Goal: Information Seeking & Learning: Find specific fact

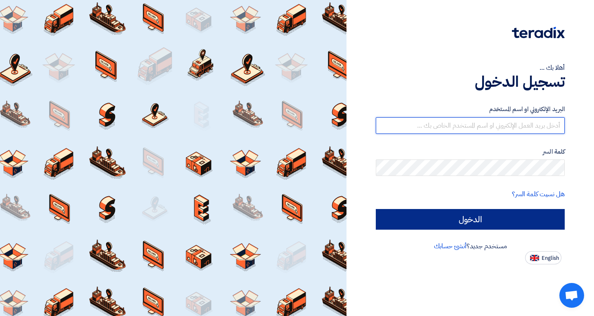
type input "[EMAIL_ADDRESS][DOMAIN_NAME]"
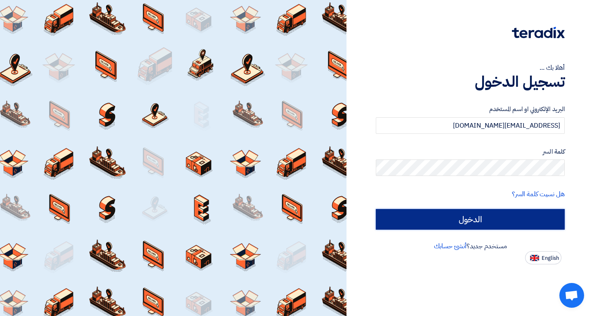
click at [478, 217] on input "الدخول" at bounding box center [470, 219] width 189 height 21
type input "Sign in"
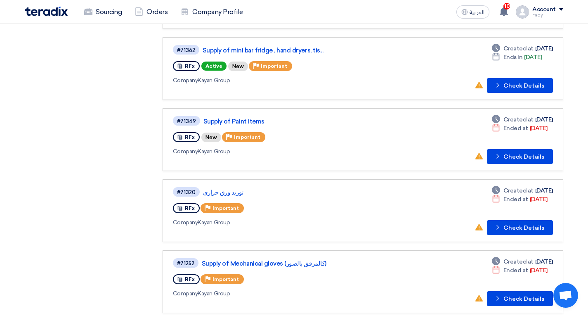
scroll to position [165, 0]
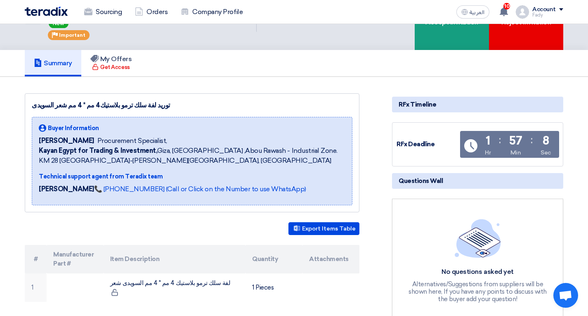
scroll to position [83, 0]
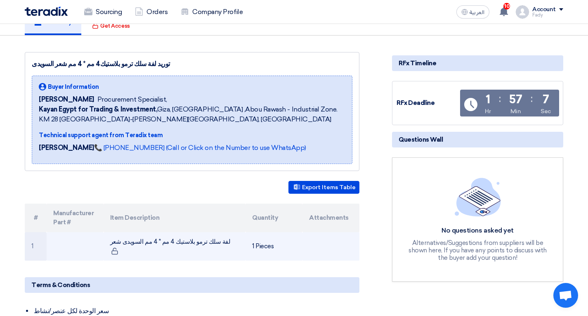
click at [192, 234] on td "لفة سلك ترمو بلاستيك 4 مم * 4 مم السويدى شعر" at bounding box center [175, 246] width 142 height 28
copy tr "لفة سلك ترمو بلاستيك 4 مم * 4 مم السويدى شعر"
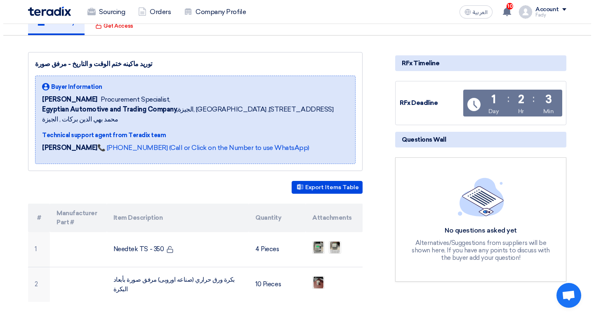
scroll to position [124, 0]
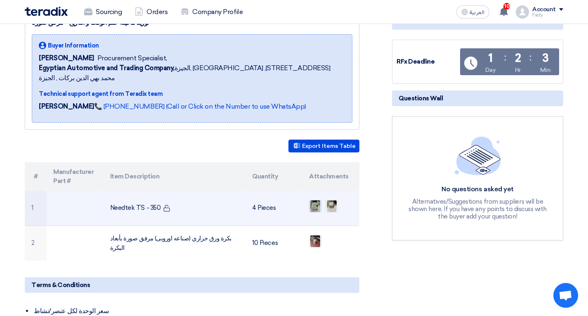
click at [319, 199] on img at bounding box center [316, 206] width 12 height 15
click at [118, 191] on td "Needtek TS - 350" at bounding box center [175, 208] width 142 height 35
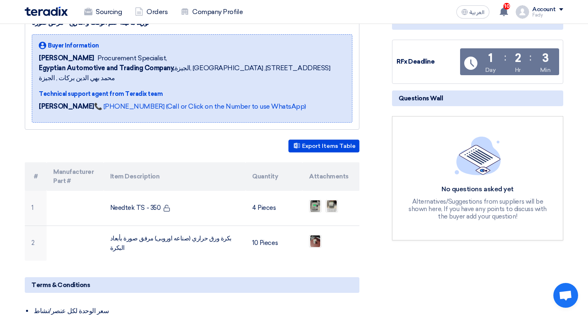
copy tr "Needtek TS - 350"
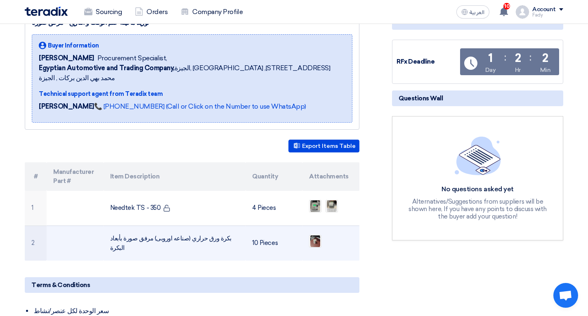
click at [224, 225] on td "بكرة ورق حراري (صناعه اوروبى) مرفق صورة بأبعاد البكرة" at bounding box center [175, 242] width 142 height 35
drag, startPoint x: 233, startPoint y: 223, endPoint x: 161, endPoint y: 220, distance: 72.3
click at [161, 225] on td "بكرة ورق حراري (صناعه اوروبى) مرفق صورة بأبعاد البكرة" at bounding box center [175, 242] width 142 height 35
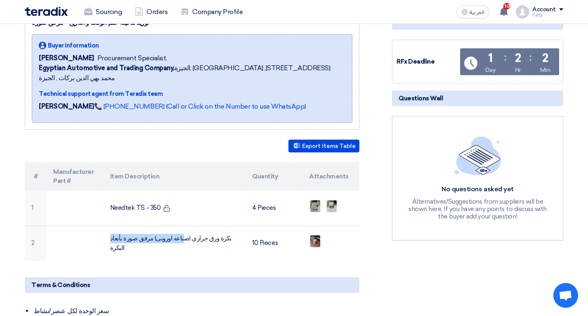
copy td "بكرة ورق حراري (صناعه اوروبى)"
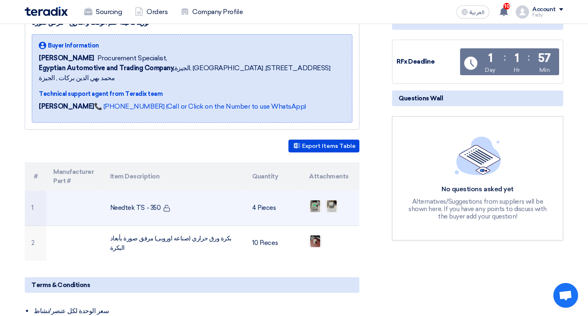
click at [143, 191] on td "Needtek TS - 350" at bounding box center [175, 208] width 142 height 35
copy tr "Needtek TS - 350"
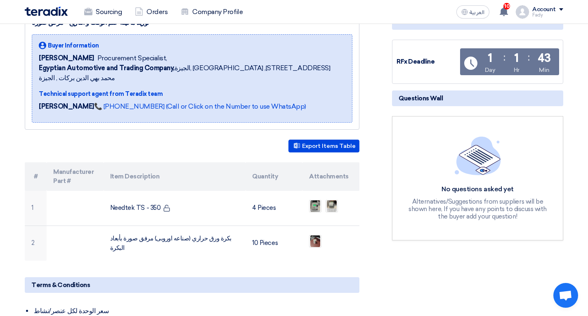
copy tr "Needtek TS - 350"
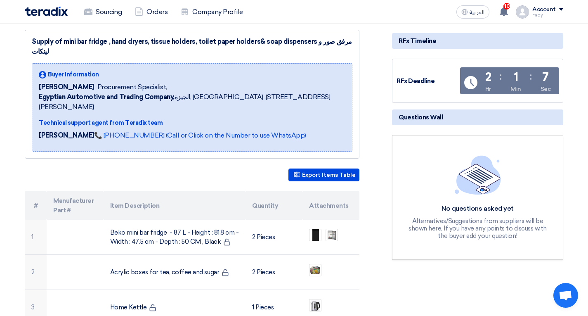
scroll to position [165, 0]
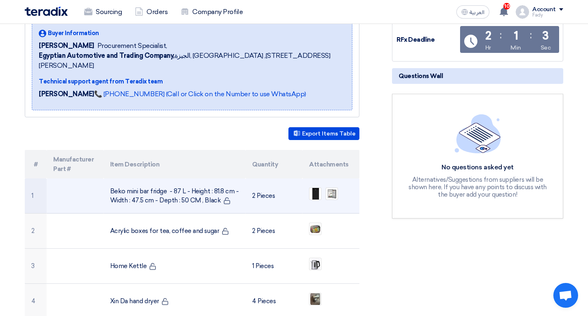
drag, startPoint x: 115, startPoint y: 172, endPoint x: 236, endPoint y: 183, distance: 121.1
click at [236, 183] on td "Beko mini bar fridge - 87 L - Height : 81.8 cm - Width : 47.5 cm - Depth : 50 C…" at bounding box center [175, 195] width 142 height 35
drag, startPoint x: 99, startPoint y: 168, endPoint x: 108, endPoint y: 168, distance: 9.5
click at [99, 178] on td at bounding box center [75, 195] width 57 height 35
click at [108, 178] on td "Beko mini bar fridge - 87 L - Height : 81.8 cm - Width : 47.5 cm - Depth : 50 C…" at bounding box center [175, 195] width 142 height 35
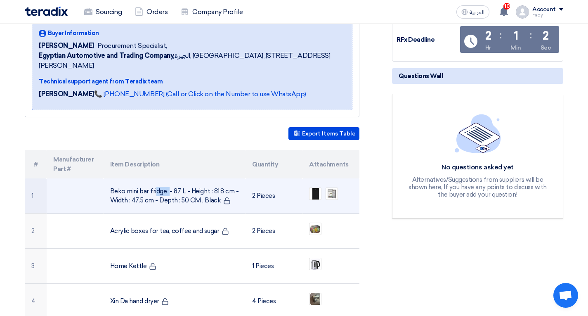
click at [112, 178] on td "Beko mini bar fridge - 87 L - Height : 81.8 cm - Width : 47.5 cm - Depth : 50 C…" at bounding box center [175, 195] width 142 height 35
drag, startPoint x: 112, startPoint y: 170, endPoint x: 113, endPoint y: 175, distance: 4.6
click at [113, 178] on td "Beko mini bar fridge - 87 L - Height : 81.8 cm - Width : 47.5 cm - Depth : 50 C…" at bounding box center [175, 195] width 142 height 35
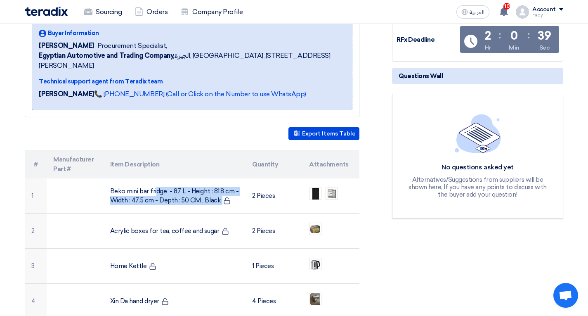
scroll to position [206, 0]
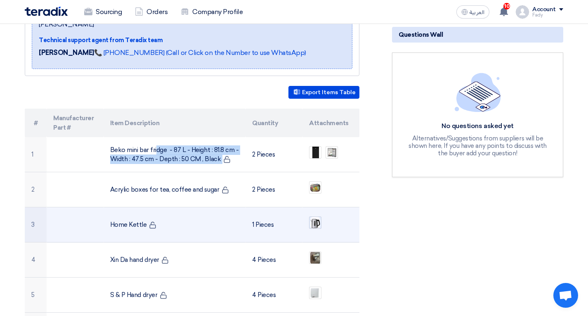
click at [318, 216] on img at bounding box center [316, 223] width 12 height 14
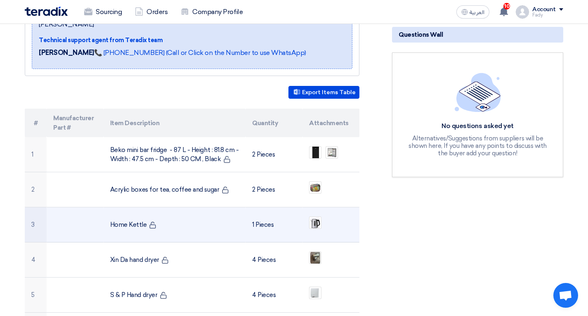
click at [131, 207] on td "Home Kettle" at bounding box center [175, 224] width 142 height 35
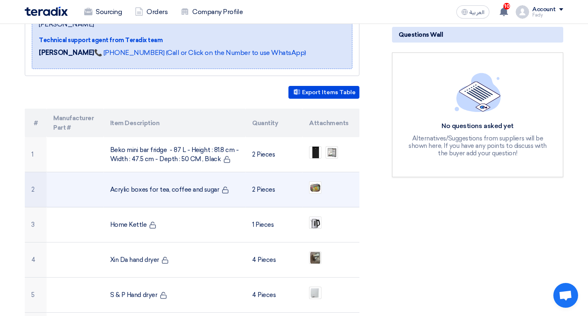
copy tr "Home Kettle"
click at [183, 172] on td "Acrylic boxes for tea, coffee and sugar" at bounding box center [175, 189] width 142 height 35
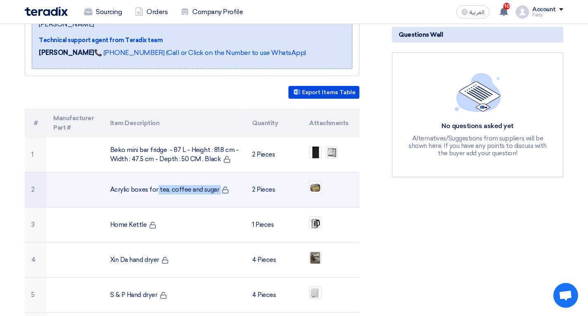
copy tr "Acrylic boxes for tea, coffee and sugar"
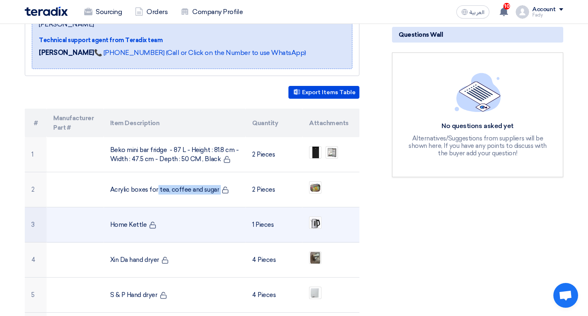
scroll to position [248, 0]
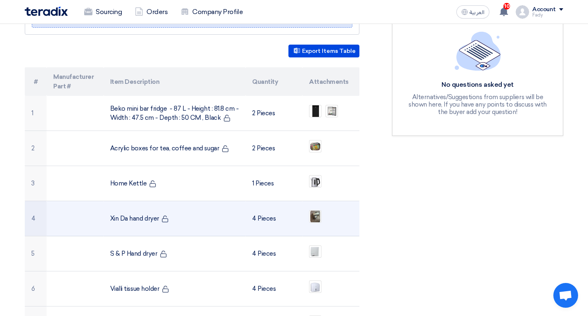
click at [136, 201] on td "Xin Da hand dryer" at bounding box center [175, 218] width 142 height 35
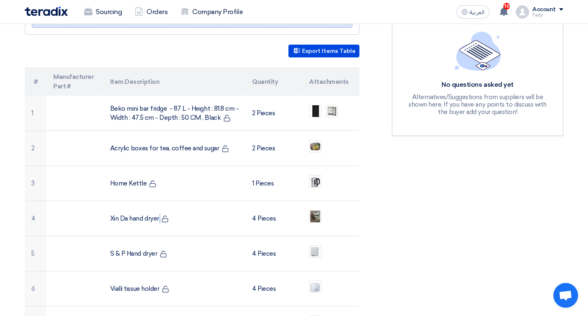
copy tr "Xin Da hand dryer"
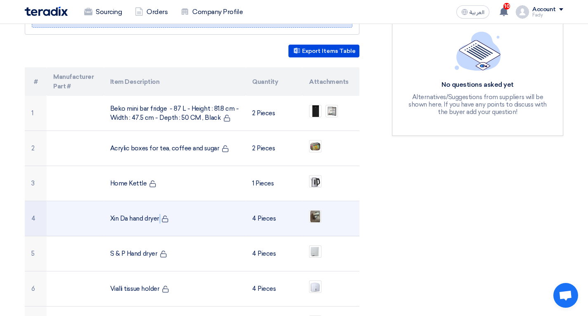
scroll to position [289, 0]
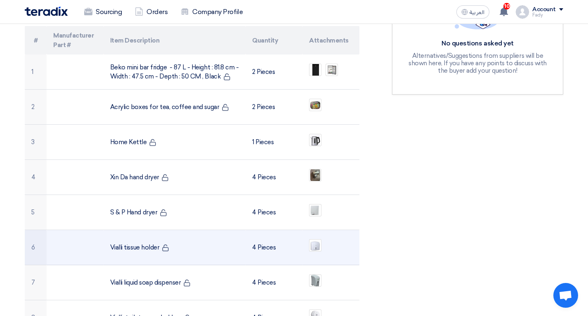
click at [151, 230] on td "Vialli tissue holder" at bounding box center [175, 247] width 142 height 35
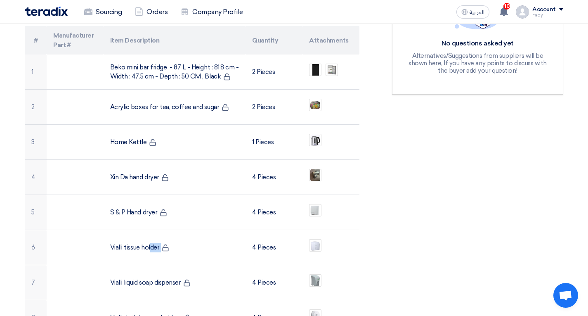
copy tr "Vialli tissue holder"
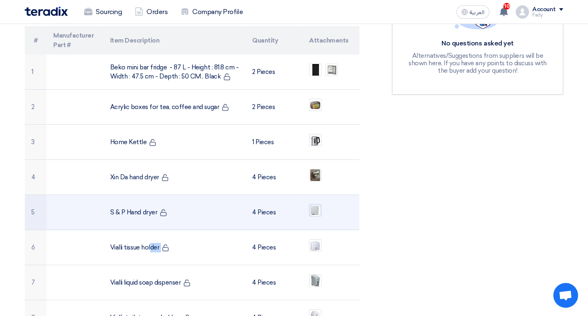
click at [317, 204] on img at bounding box center [316, 210] width 12 height 13
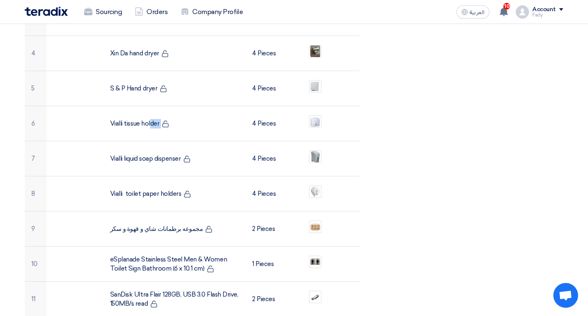
scroll to position [454, 0]
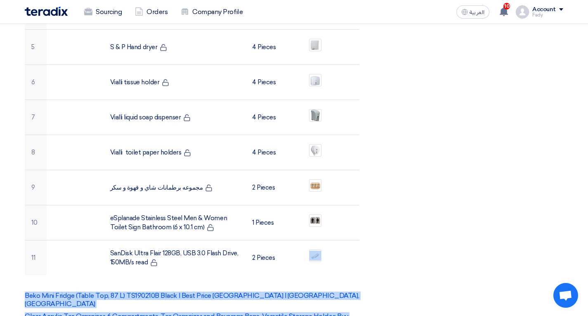
click at [377, 237] on div "Supply of mini bar fridge , hand dryers, tissue holders, toilet paper holders& …" at bounding box center [202, 303] width 367 height 1209
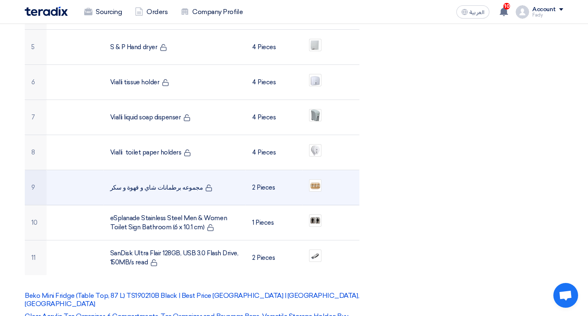
scroll to position [289, 0]
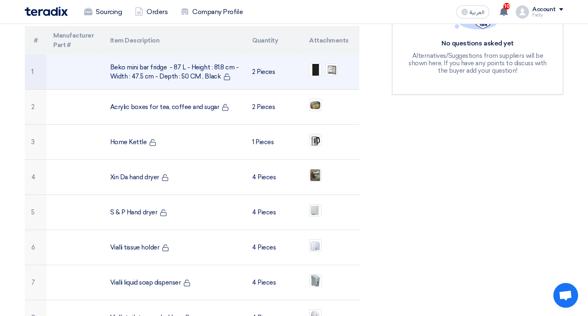
click at [123, 54] on td "Beko mini bar fridge - 87 L - Height : 81.8 cm - Width : 47.5 cm - Depth : 50 C…" at bounding box center [175, 71] width 142 height 35
copy tr "Beko mini bar fridge - 87 L - Height : 81.8 cm - Width : 47.5 cm - Depth : 50 C…"
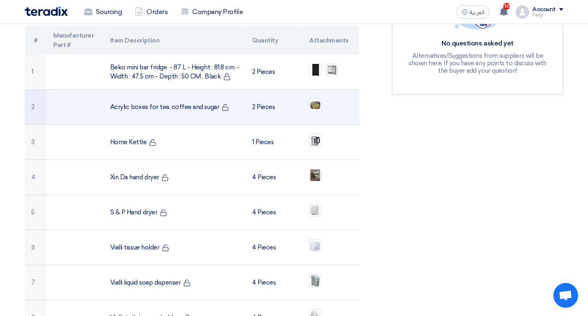
click at [183, 90] on td "Acrylic boxes for tea, coffee and sugar" at bounding box center [175, 107] width 142 height 35
copy tr "Acrylic boxes for tea, coffee and sugar"
click at [319, 100] on img at bounding box center [316, 105] width 12 height 10
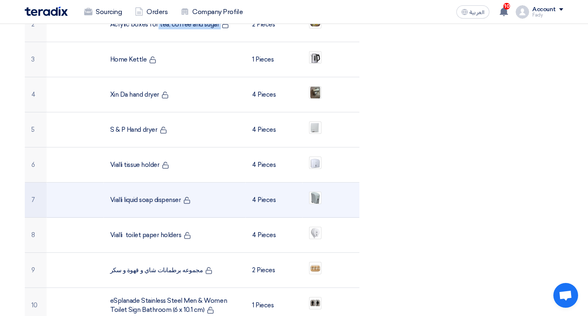
scroll to position [413, 0]
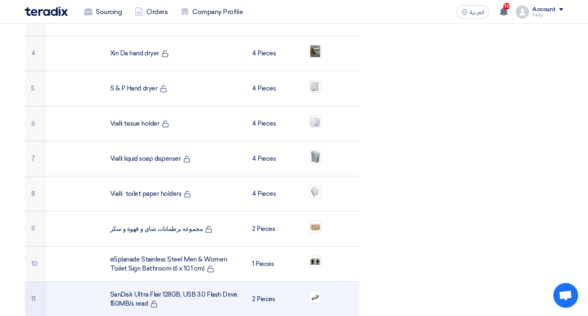
click at [214, 282] on td "SanDisk Ultra Flair 128GB, USB 3.0 Flash Drive, 150MB/s read" at bounding box center [175, 299] width 142 height 35
copy tr "SanDisk Ultra Flair 128GB, USB 3.0 Flash Drive, 150MB/s read"
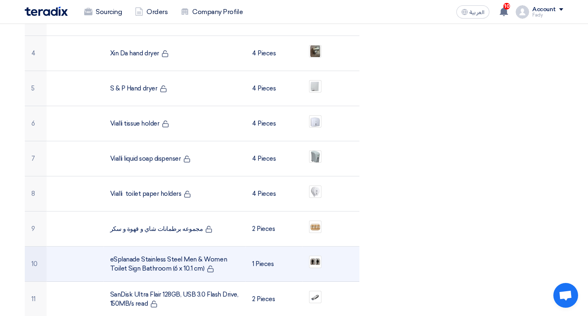
click at [168, 246] on td "eSplanade Stainless Steel Men & Women Toilet Sign Bathroom (6 x 10.1 cm)" at bounding box center [175, 263] width 142 height 35
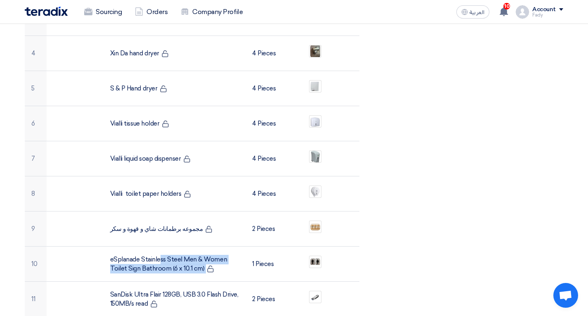
copy tr "eSplanade Stainless Steel Men & Women Toilet Sign Bathroom (6 x 10.1 cm)"
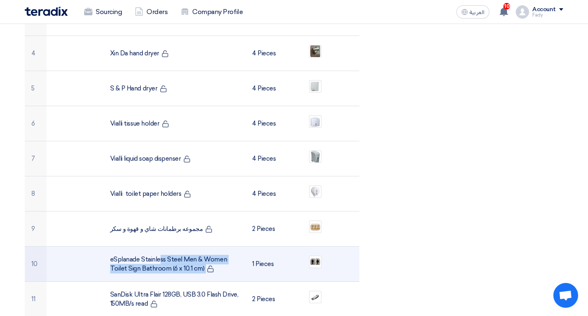
scroll to position [454, 0]
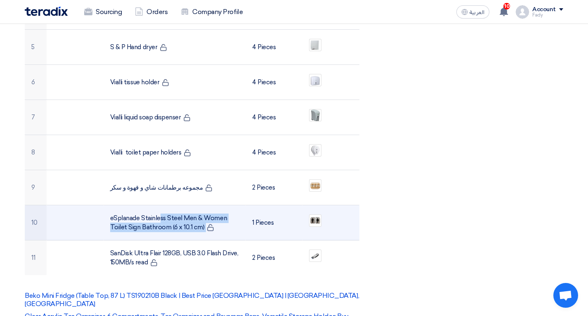
click at [161, 209] on td "eSplanade Stainless Steel Men & Women Toilet Sign Bathroom (6 x 10.1 cm)" at bounding box center [175, 222] width 142 height 35
drag, startPoint x: 170, startPoint y: 208, endPoint x: 202, endPoint y: 208, distance: 32.2
click at [202, 208] on td "eSplanade Stainless Steel Men & Women Toilet Sign Bathroom (6 x 10.1 cm)" at bounding box center [175, 222] width 142 height 35
copy td "(6 x 10.1 cm)"
click at [316, 216] on img at bounding box center [316, 220] width 12 height 9
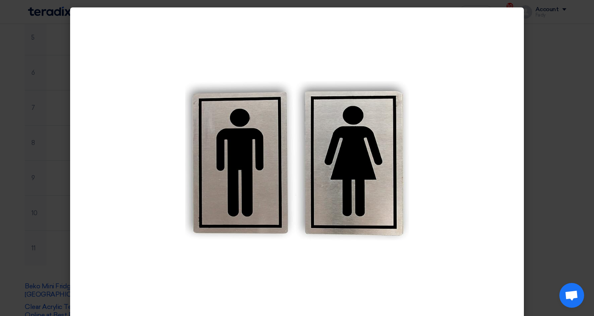
click at [568, 185] on modal-container at bounding box center [297, 158] width 594 height 316
